Goal: Information Seeking & Learning: Understand process/instructions

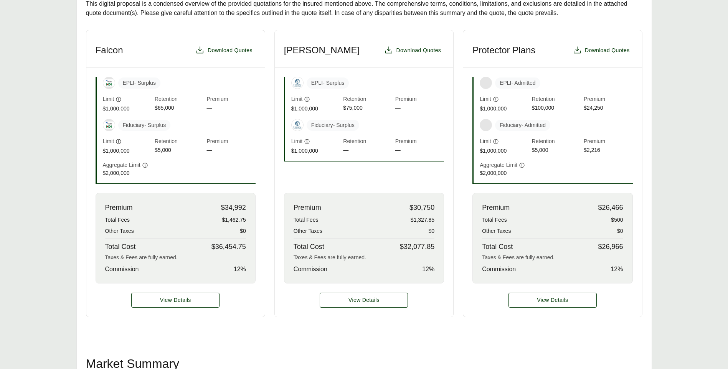
scroll to position [230, 0]
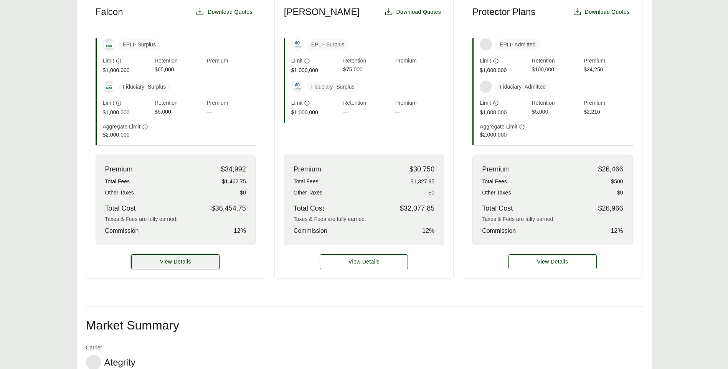
click at [191, 262] on button "View Details" at bounding box center [175, 261] width 88 height 15
click at [164, 262] on span "View Details" at bounding box center [175, 262] width 31 height 8
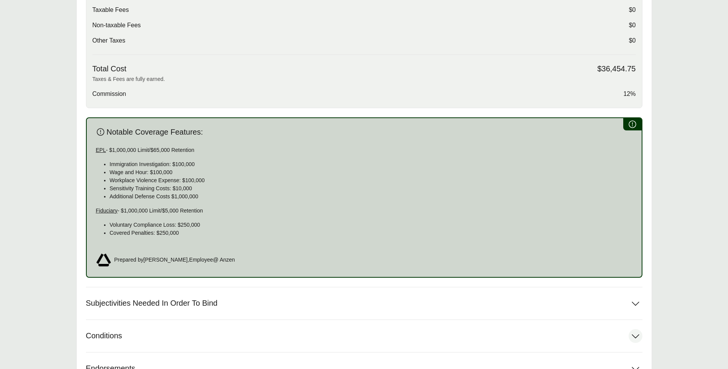
scroll to position [384, 0]
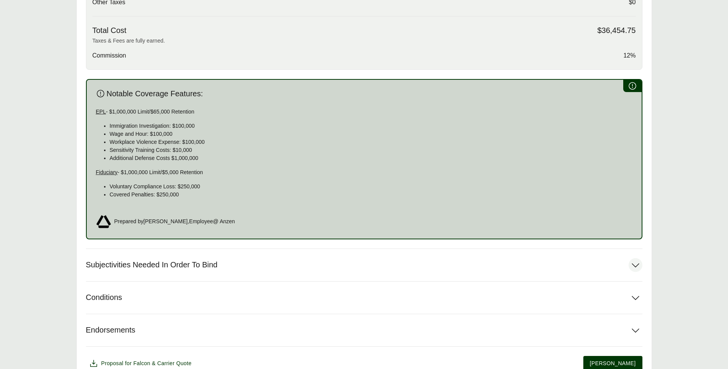
click at [188, 269] on span "Subjectivities Needed In Order To Bind" at bounding box center [152, 265] width 132 height 10
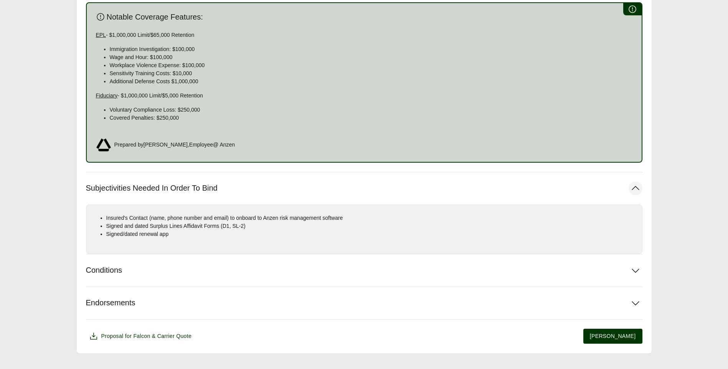
scroll to position [476, 0]
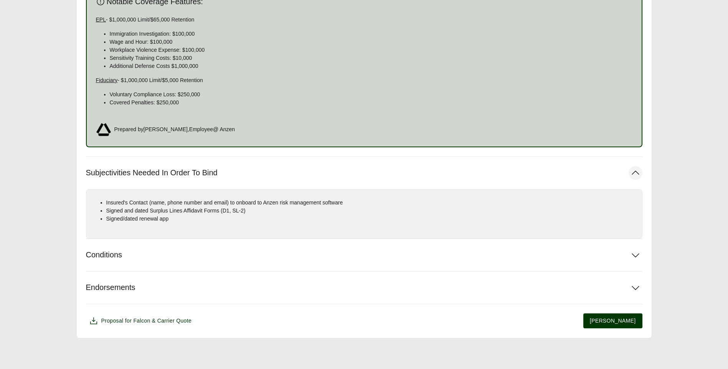
click at [154, 223] on p "Signed/dated renewal app" at bounding box center [370, 219] width 529 height 8
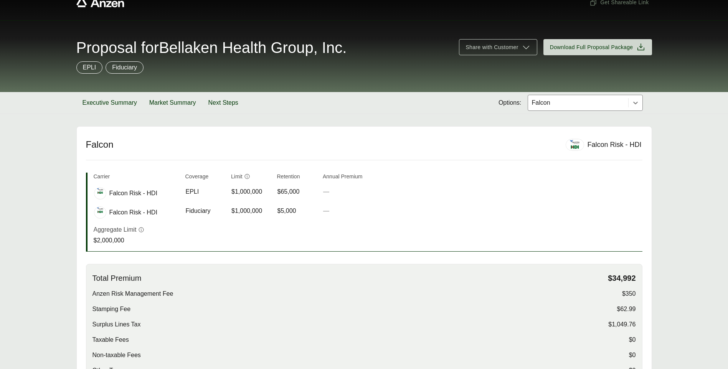
scroll to position [0, 0]
